Goal: Information Seeking & Learning: Learn about a topic

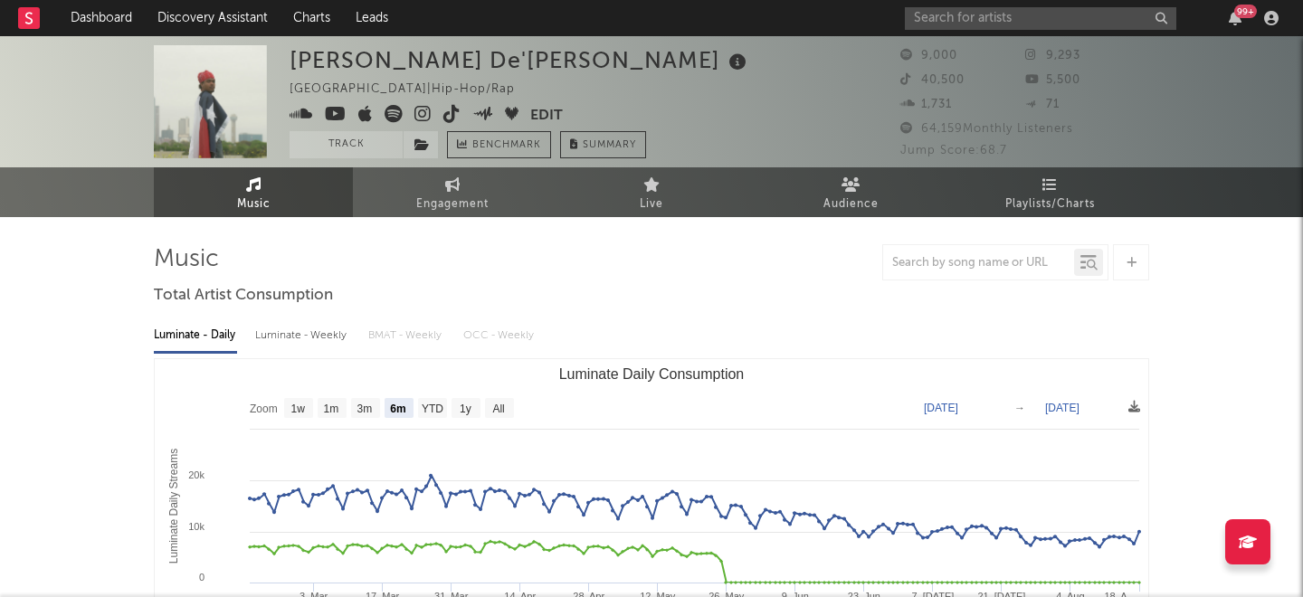
select select "6m"
click at [970, 20] on input "text" at bounding box center [1040, 18] width 271 height 23
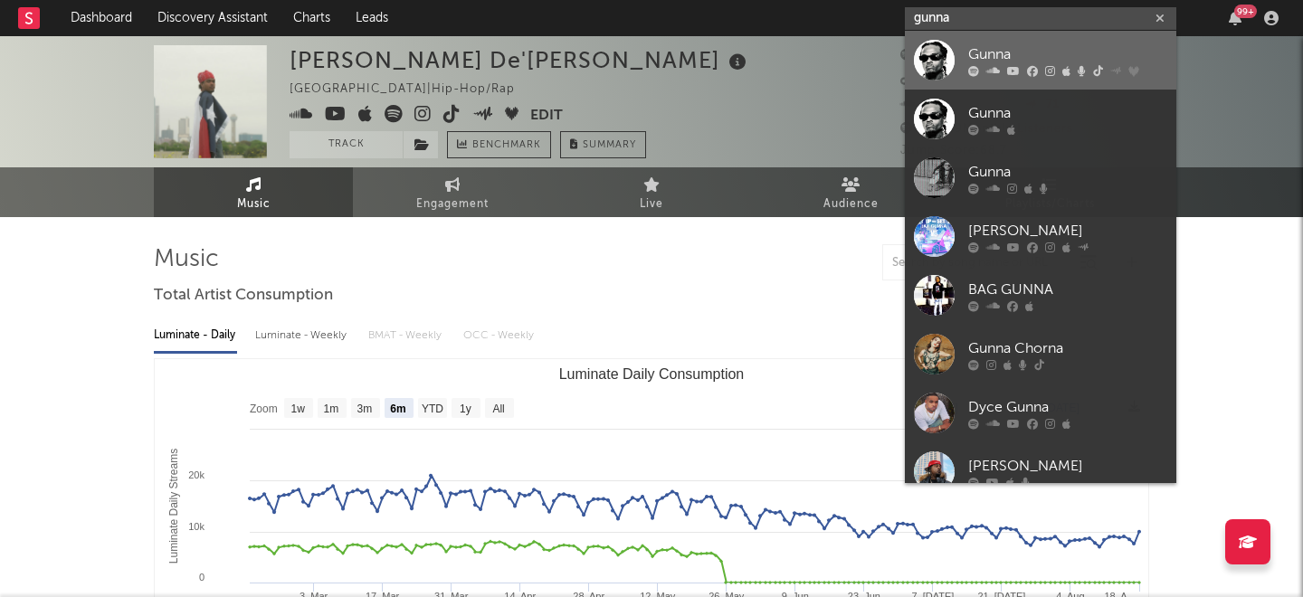
type input "gunna"
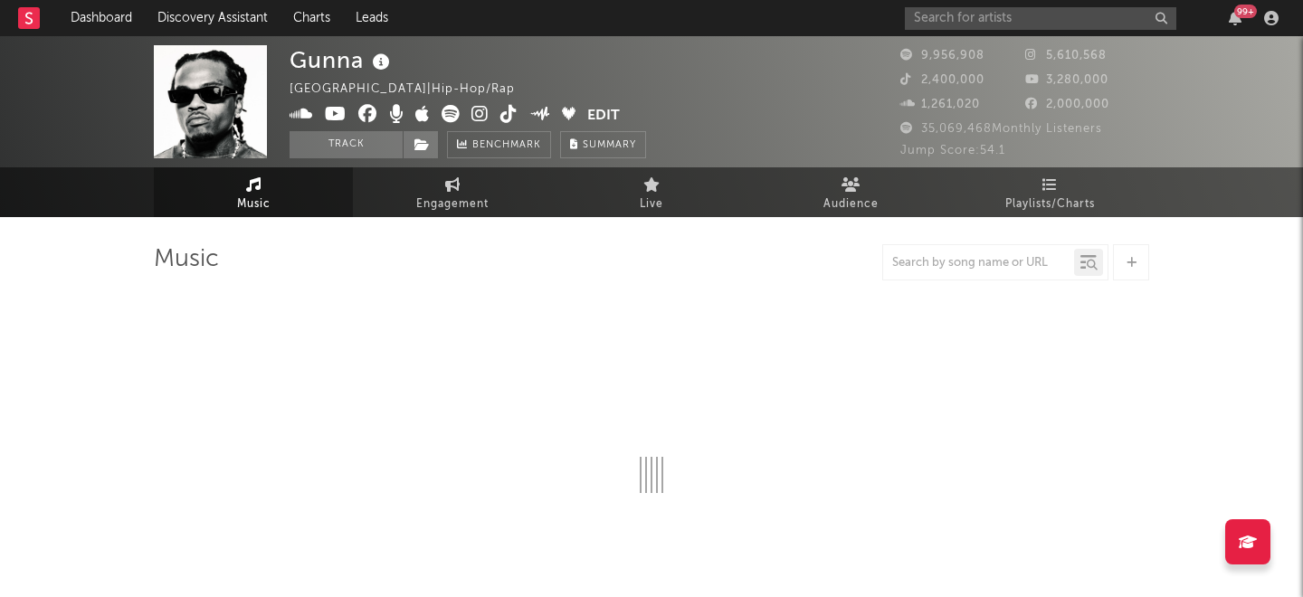
select select "6m"
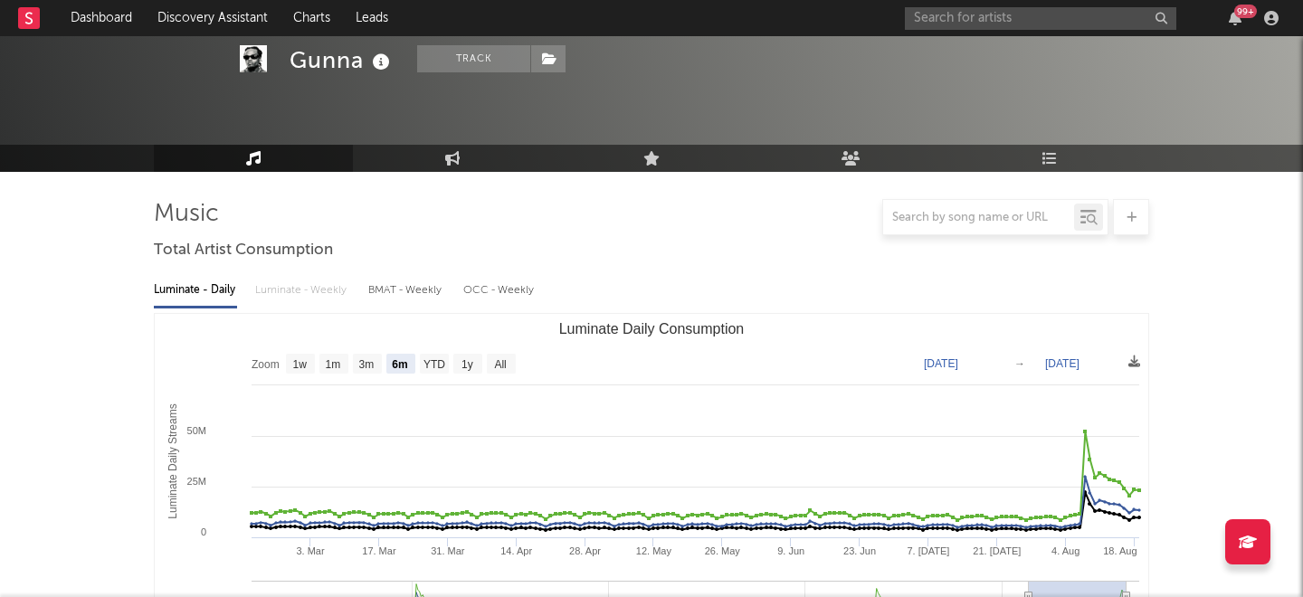
scroll to position [181, 0]
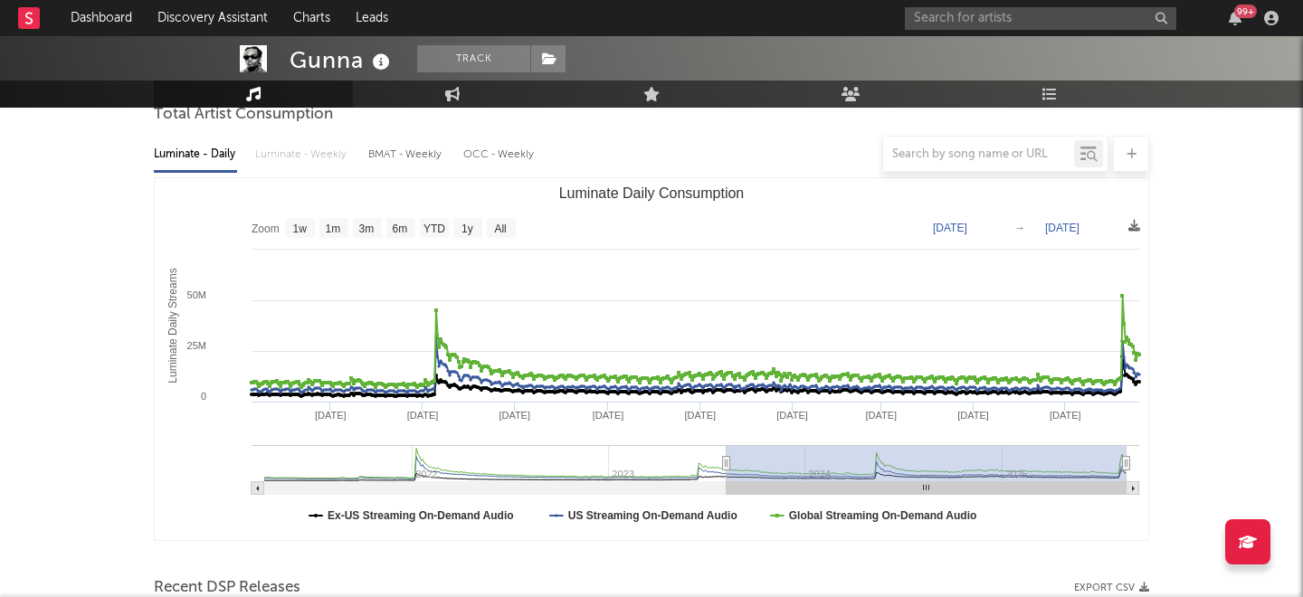
drag, startPoint x: 1029, startPoint y: 467, endPoint x: 586, endPoint y: 500, distance: 443.8
click at [586, 500] on icon "Created with Highcharts 10.3.3 Luminate Daily Streams Luminate Daily Consumptio…" at bounding box center [652, 359] width 994 height 362
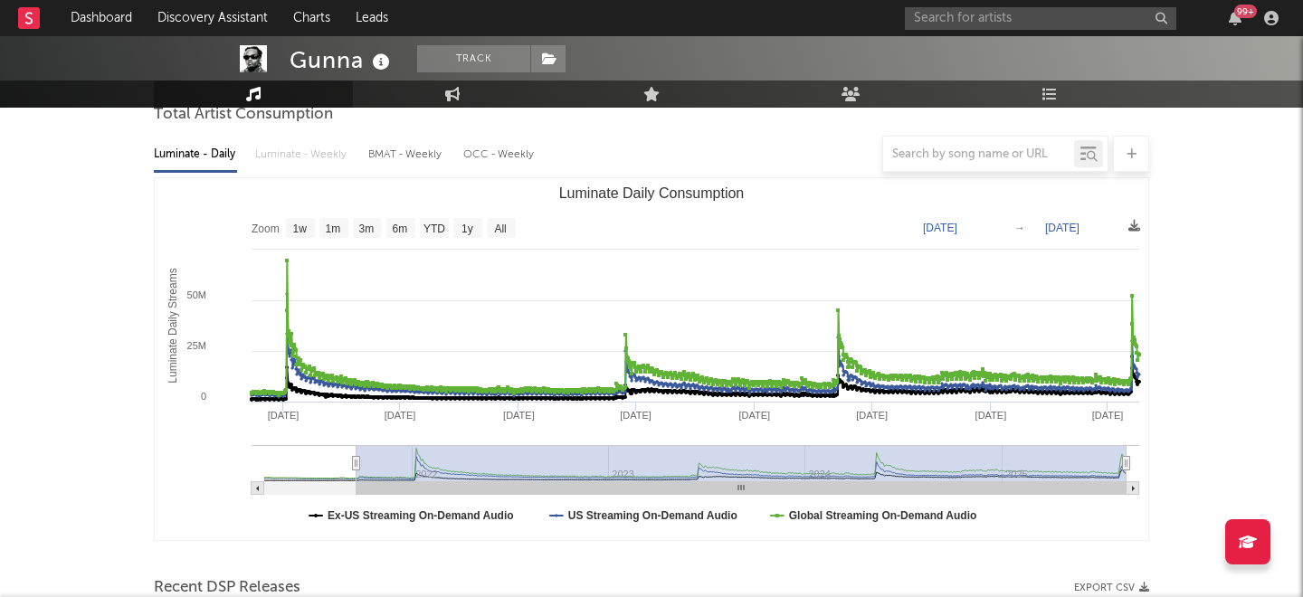
drag, startPoint x: 586, startPoint y: 461, endPoint x: 356, endPoint y: 490, distance: 232.6
click at [356, 490] on icon "Created with Highcharts 10.3.3 Luminate Daily Streams Luminate Daily Consumptio…" at bounding box center [652, 359] width 994 height 362
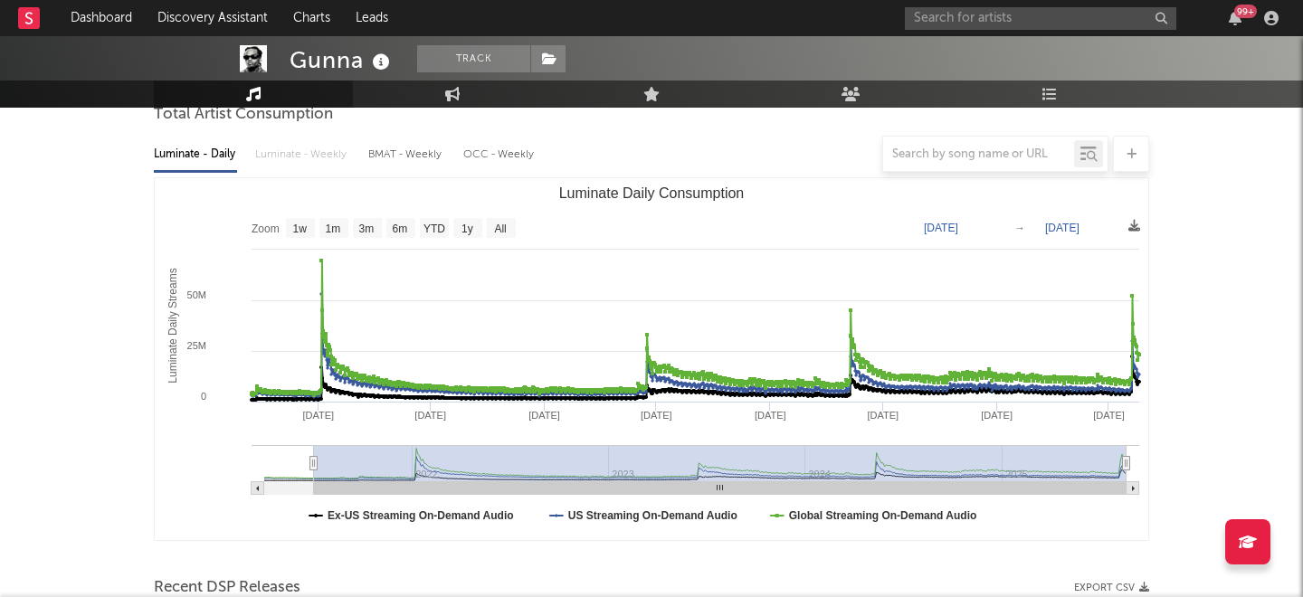
type input "[DATE]"
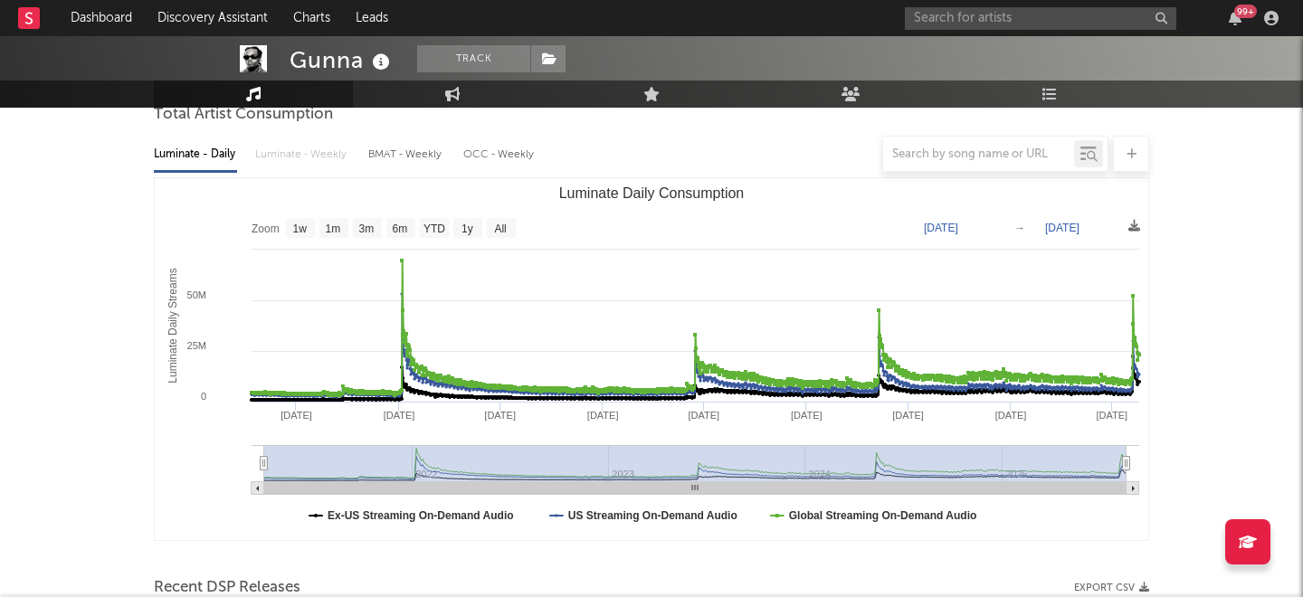
select select "All"
drag, startPoint x: 356, startPoint y: 460, endPoint x: 255, endPoint y: 392, distance: 121.2
click at [237, 470] on icon "Created with Highcharts 10.3.3 Luminate Daily Streams Luminate Daily Consumptio…" at bounding box center [652, 359] width 994 height 362
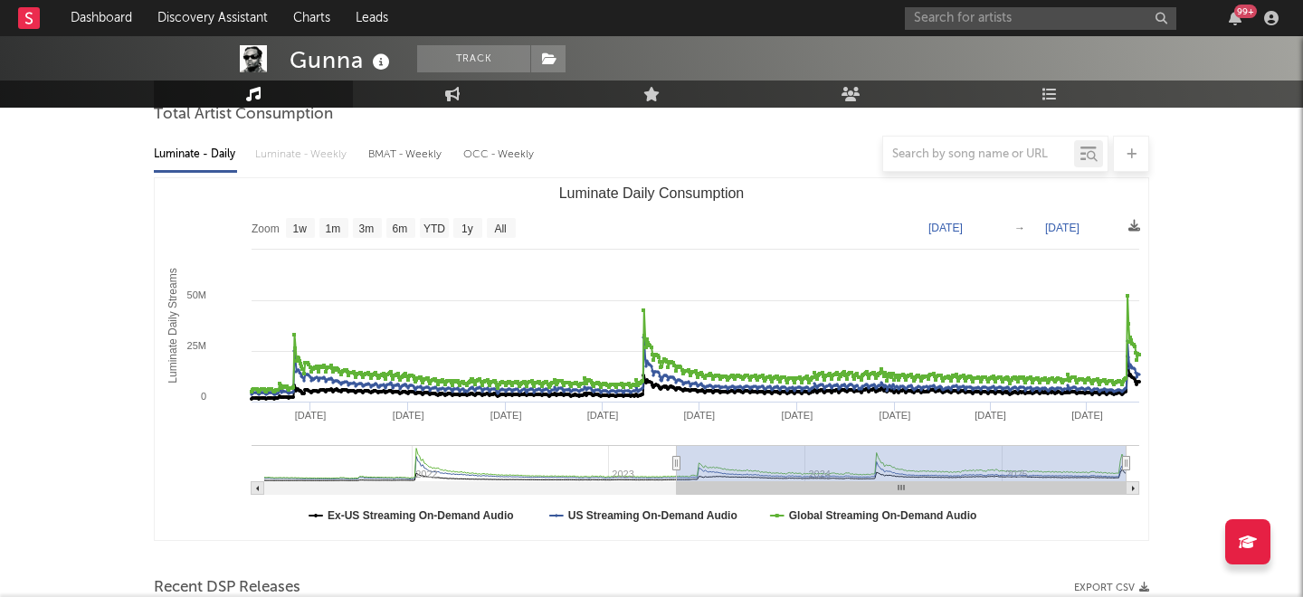
type input "[DATE]"
drag, startPoint x: 262, startPoint y: 464, endPoint x: 677, endPoint y: 471, distance: 414.5
click at [677, 471] on g "Luminate Daily Consumption" at bounding box center [696, 470] width 888 height 50
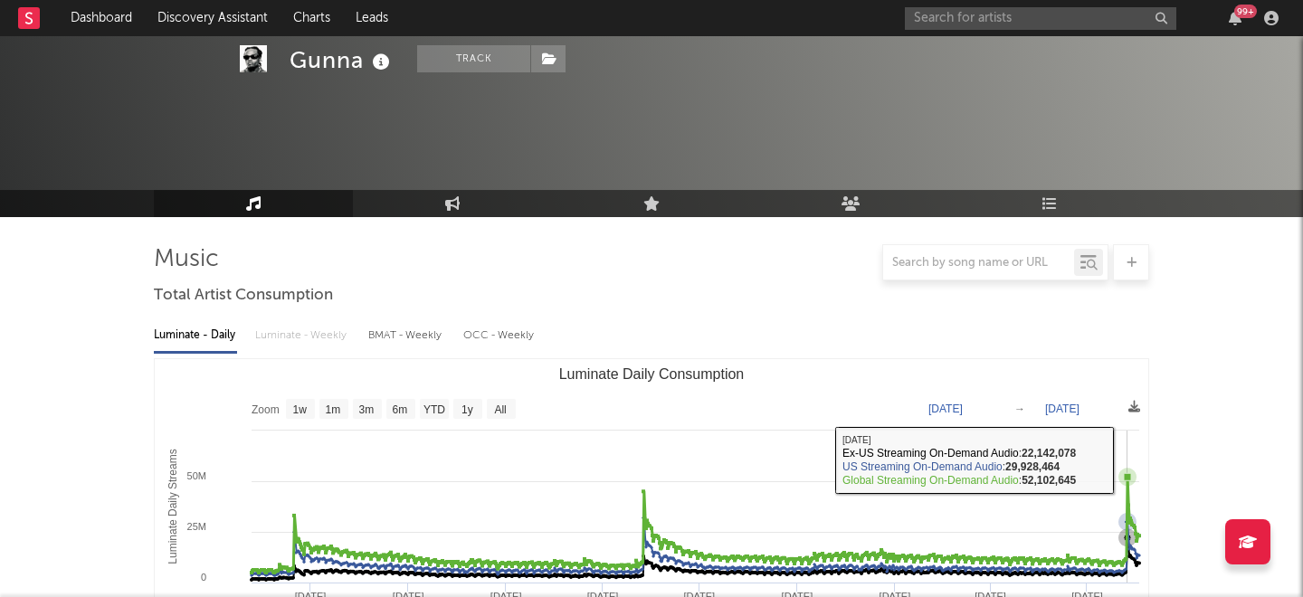
select select "All"
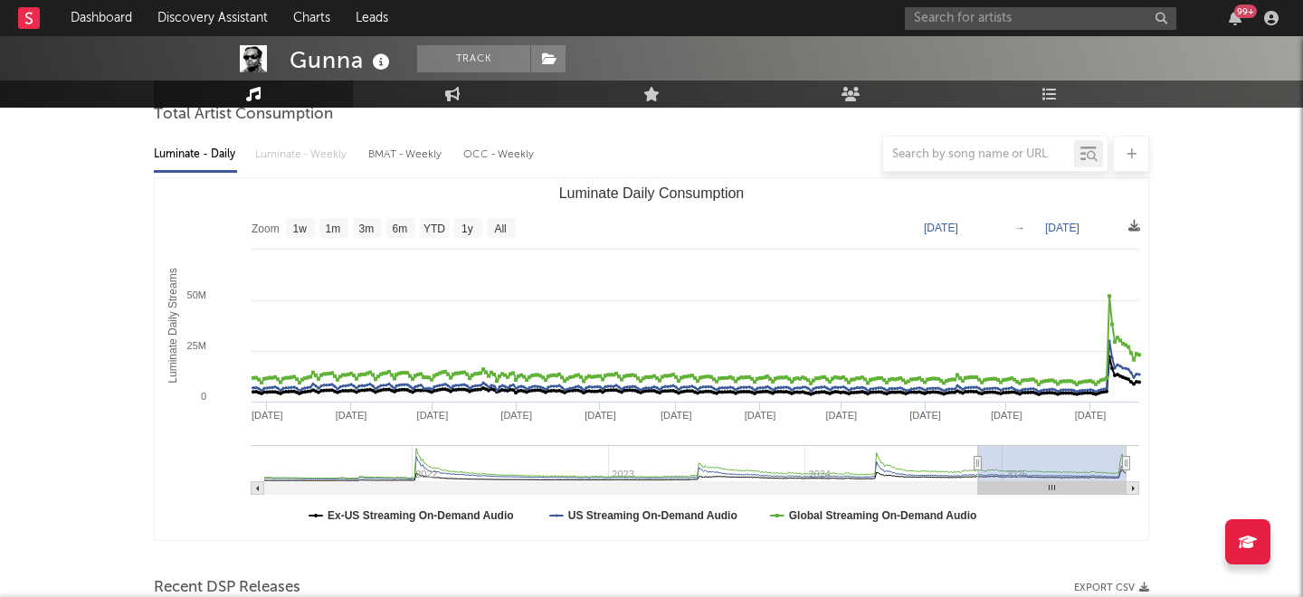
type input "2025-02-06"
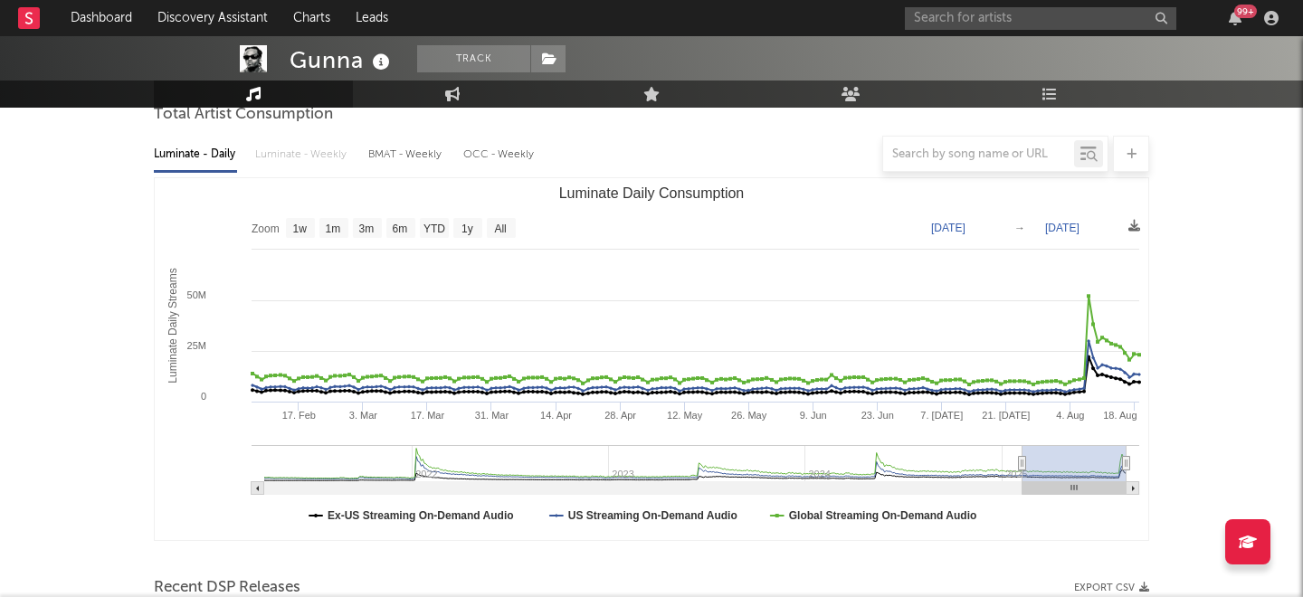
select select "6m"
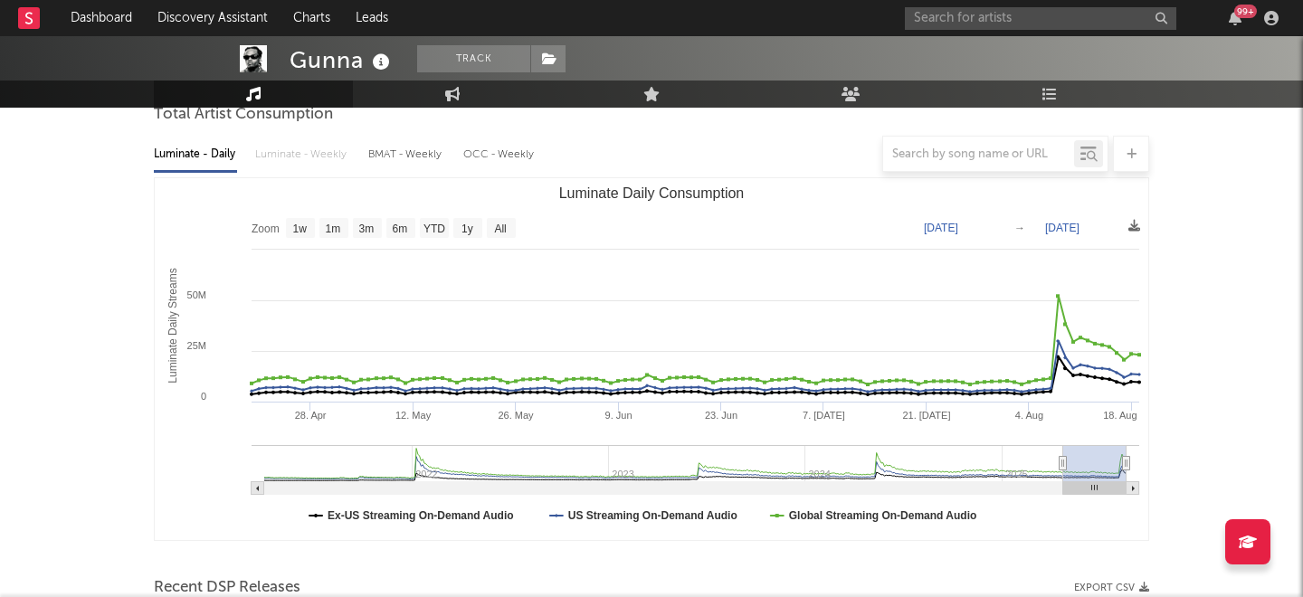
type input "2025-04-19"
select select "3m"
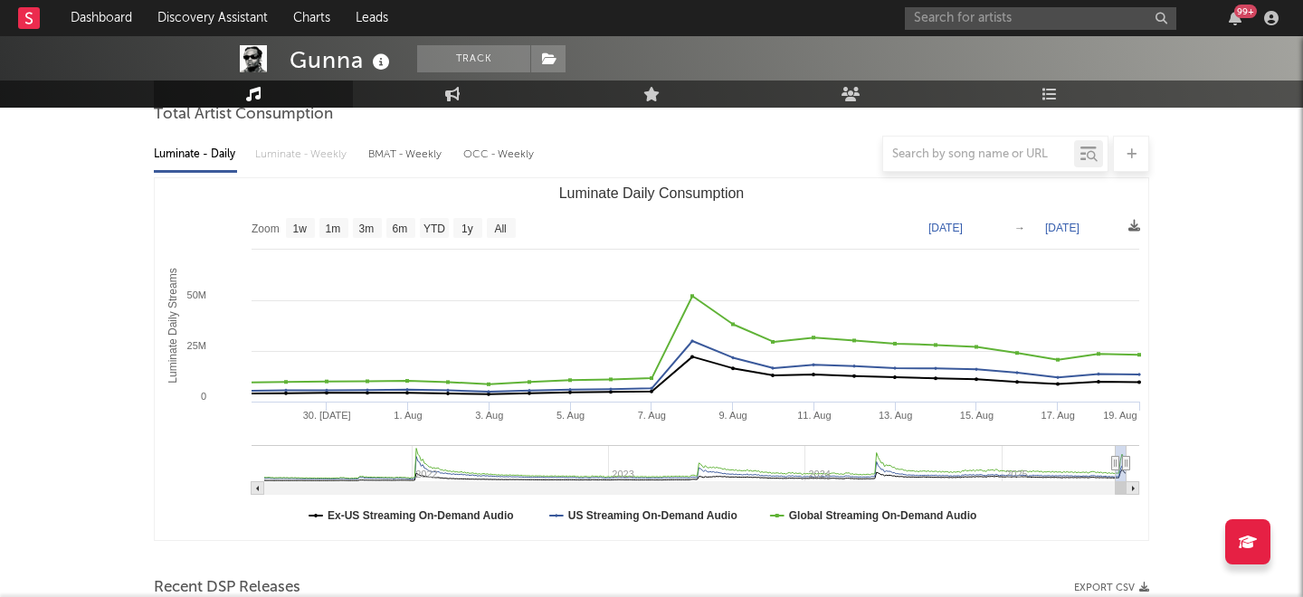
type input "2025-07-29"
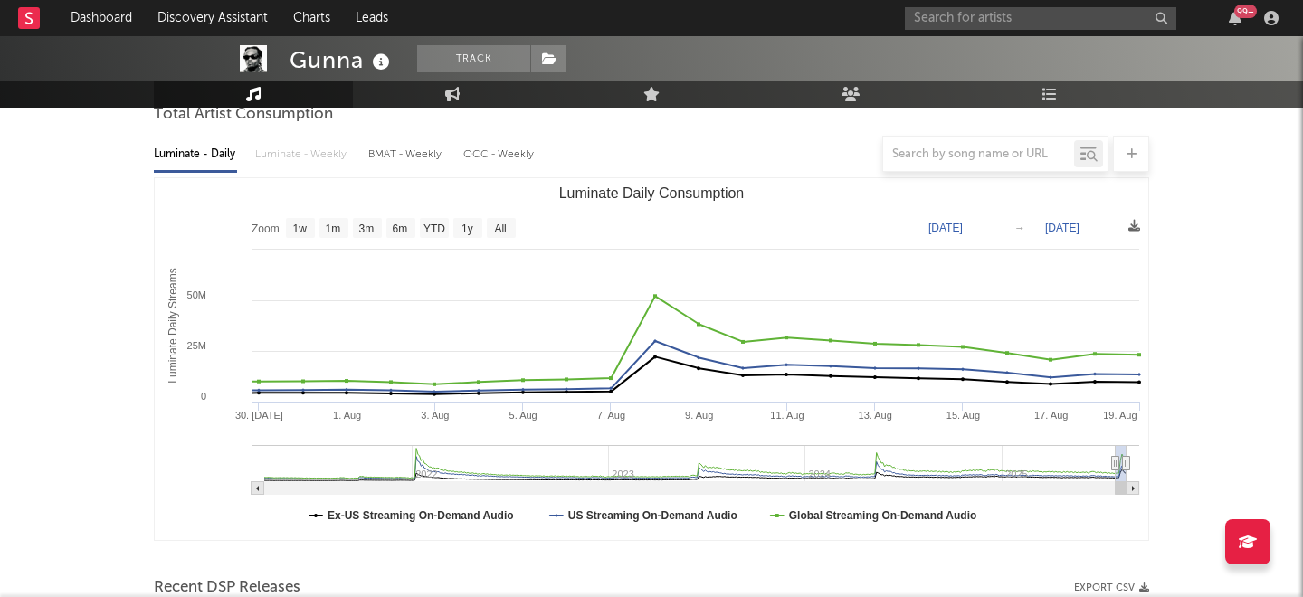
drag, startPoint x: 676, startPoint y: 460, endPoint x: 1116, endPoint y: 484, distance: 440.5
click at [1116, 484] on icon "Created with Highcharts 10.3.3 Luminate Daily Streams Luminate Daily Consumptio…" at bounding box center [652, 359] width 994 height 362
